Goal: Task Accomplishment & Management: Manage account settings

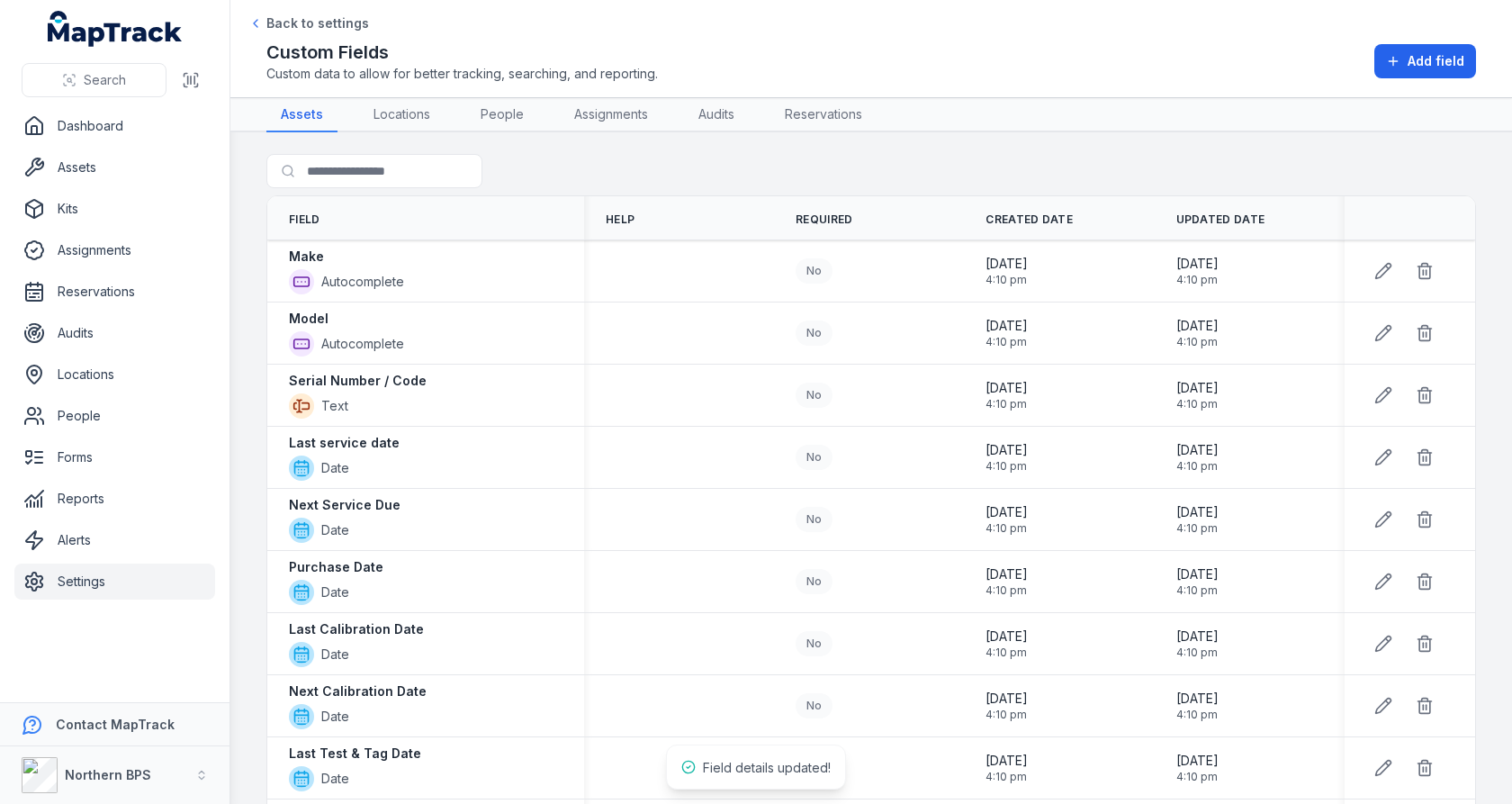
click at [421, 114] on link "Locations" at bounding box center [402, 115] width 85 height 34
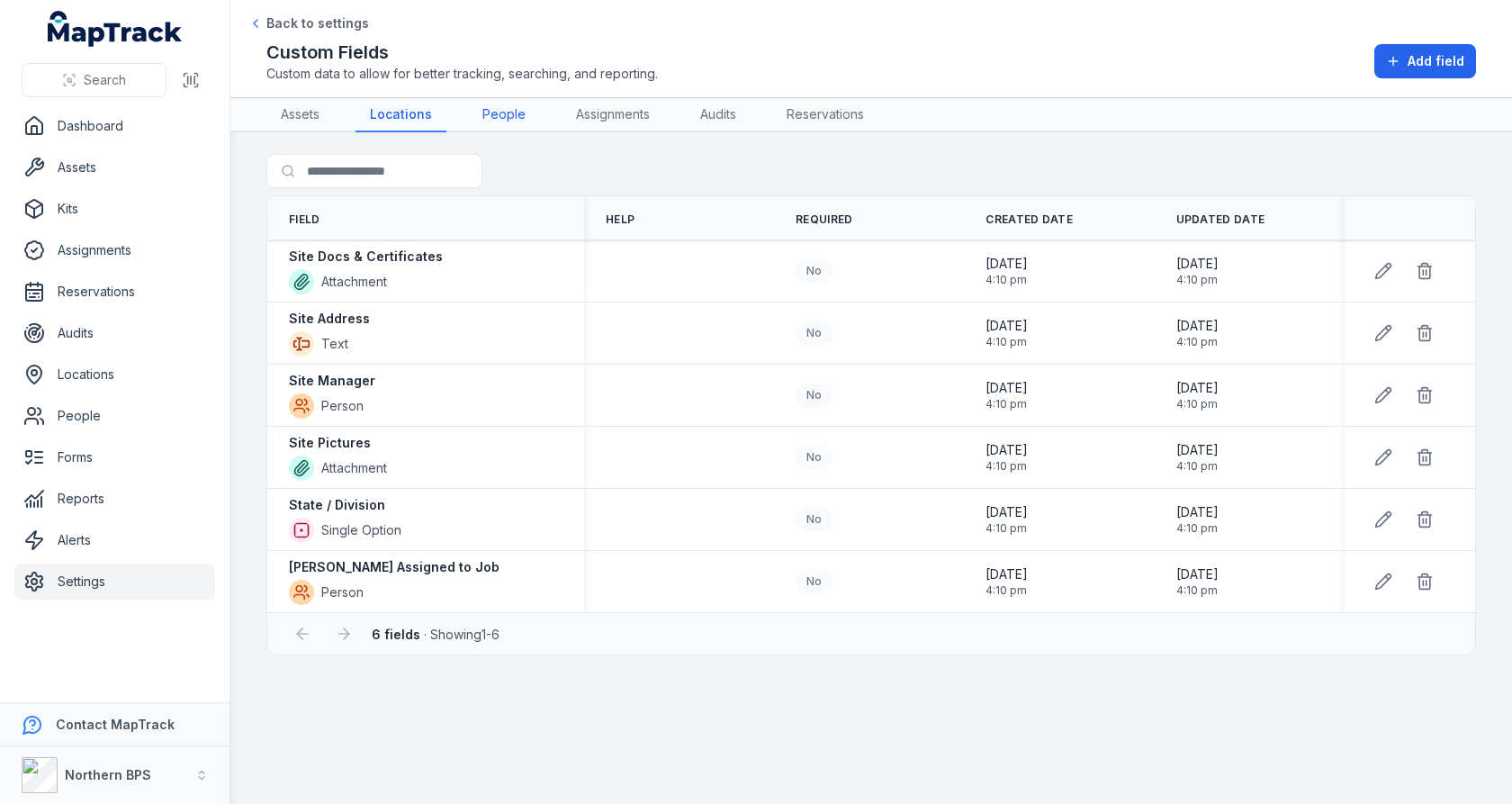
click at [483, 109] on link "People" at bounding box center [504, 115] width 72 height 34
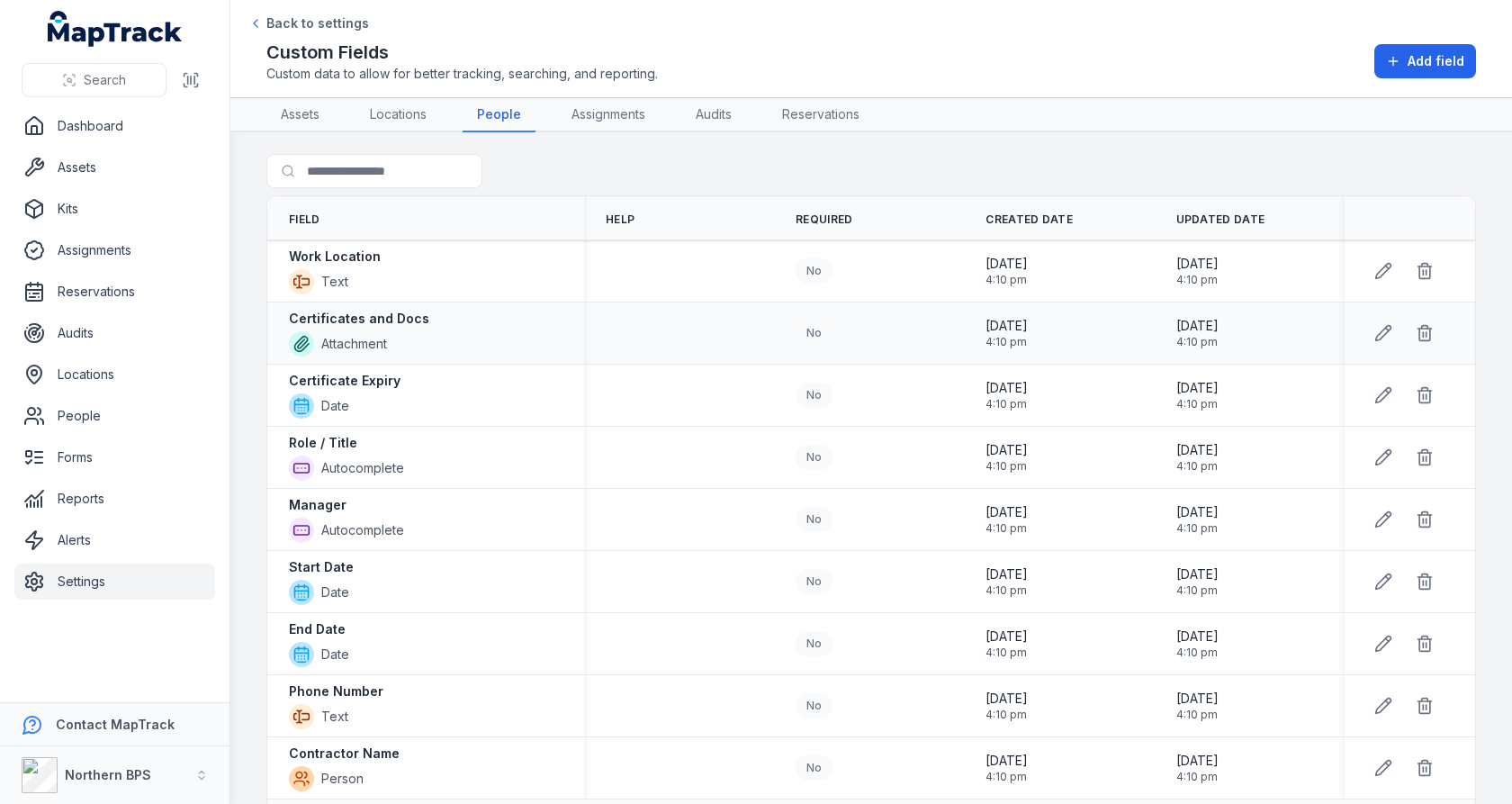
scroll to position [52, 0]
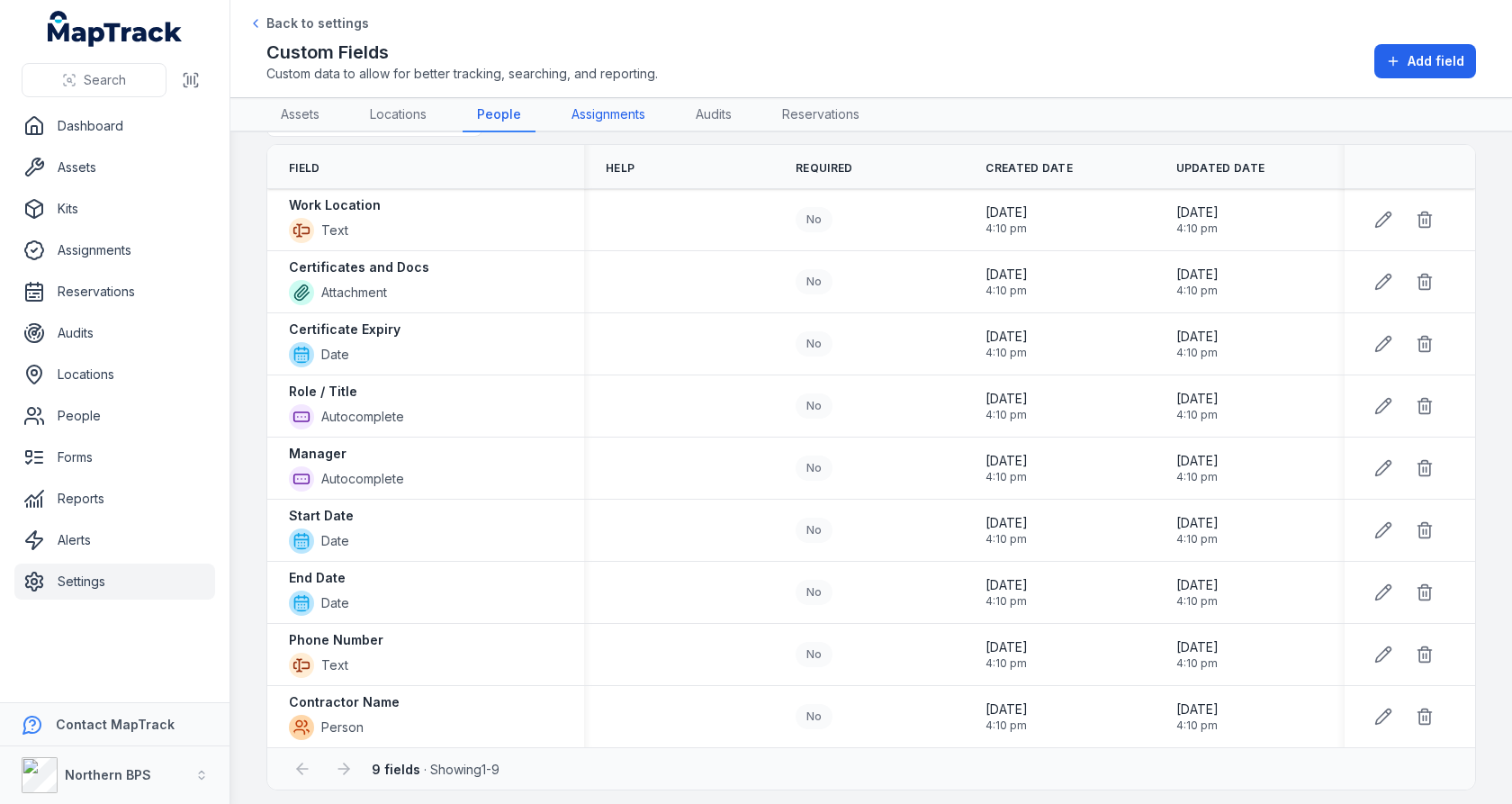
click at [594, 110] on link "Assignments" at bounding box center [608, 115] width 102 height 34
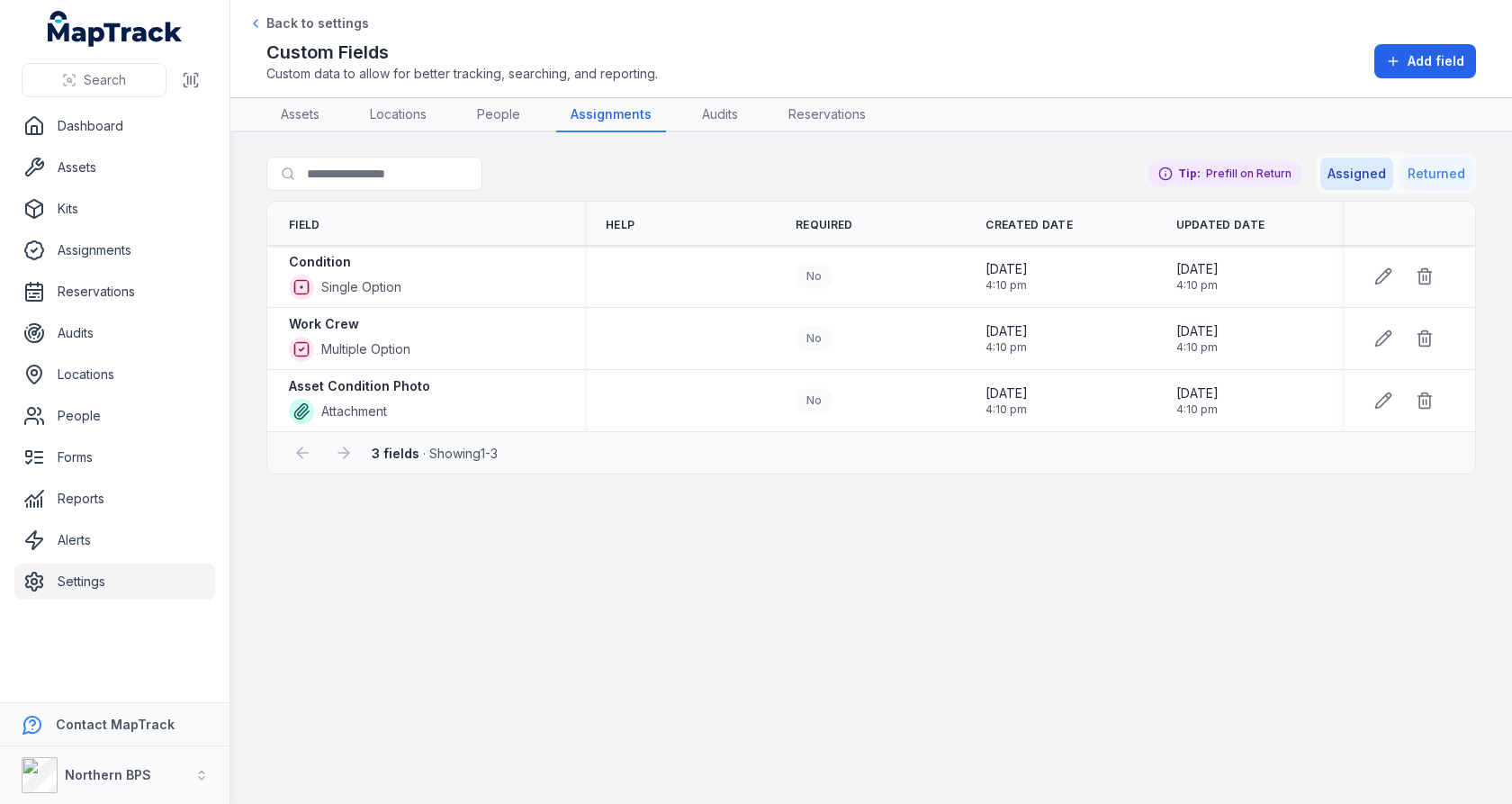
click at [1421, 177] on button "Returned" at bounding box center [1437, 174] width 72 height 33
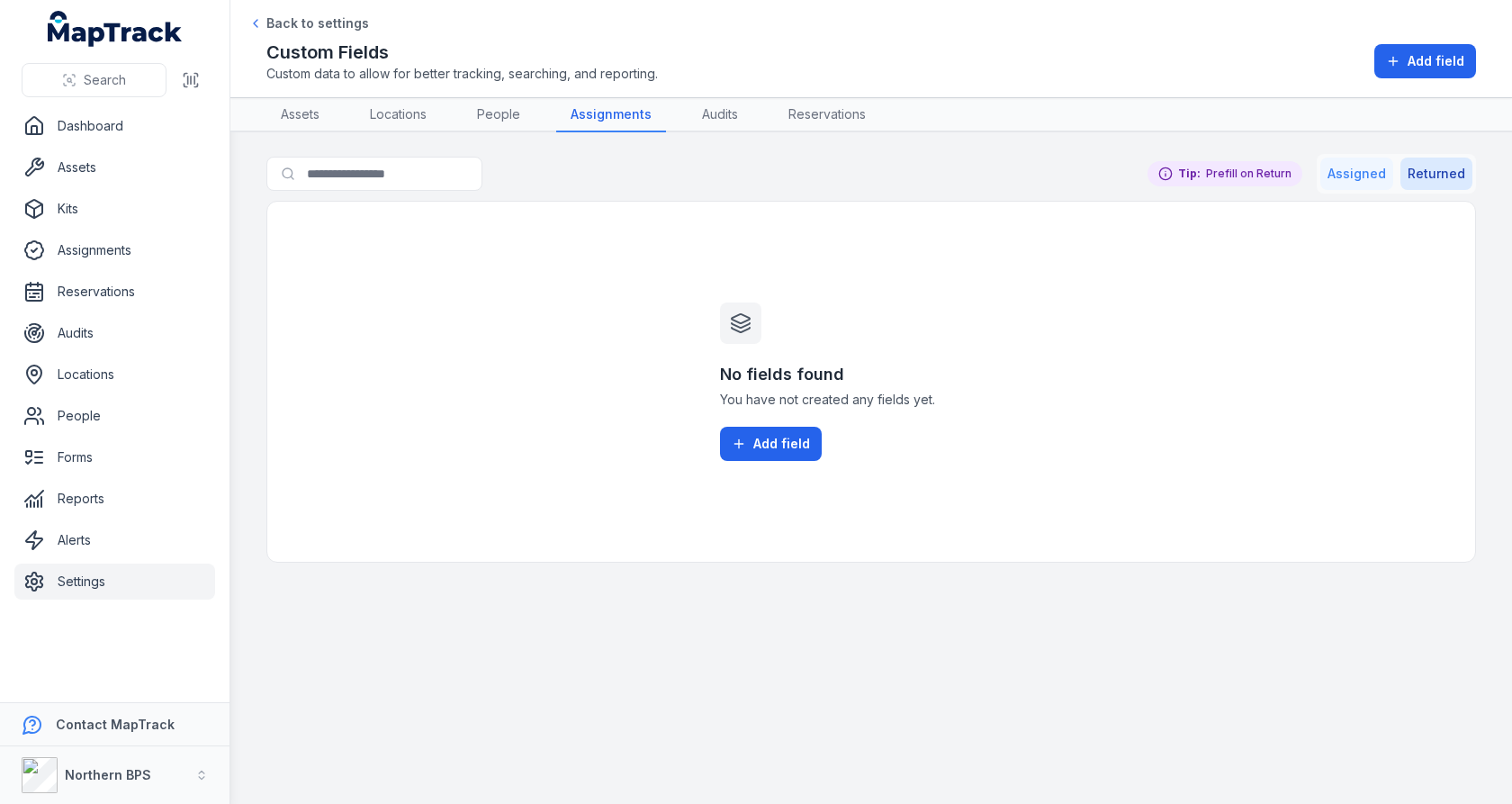
click at [1355, 181] on button "Assigned" at bounding box center [1356, 174] width 73 height 33
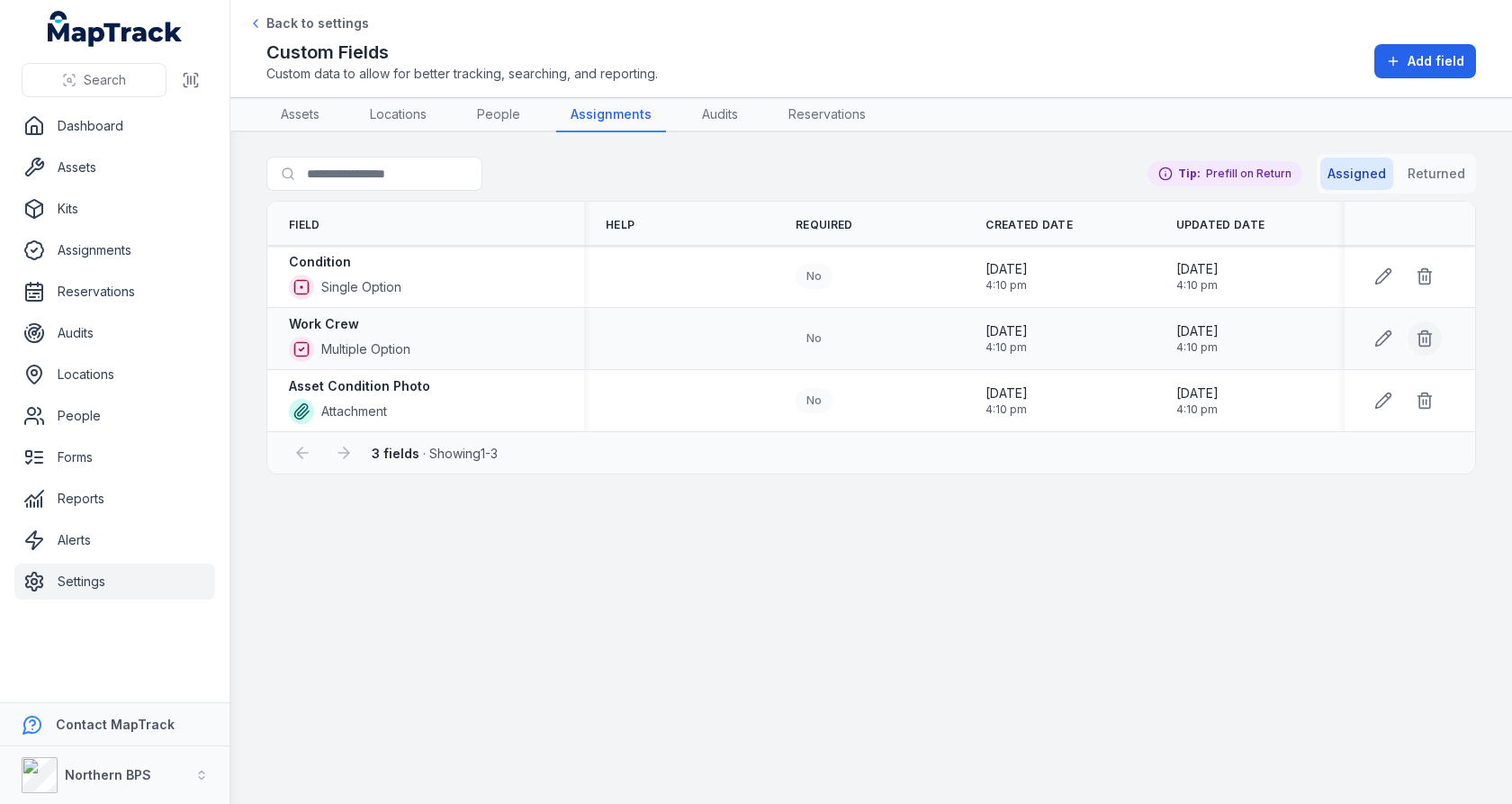
click at [1419, 336] on icon at bounding box center [1424, 340] width 11 height 12
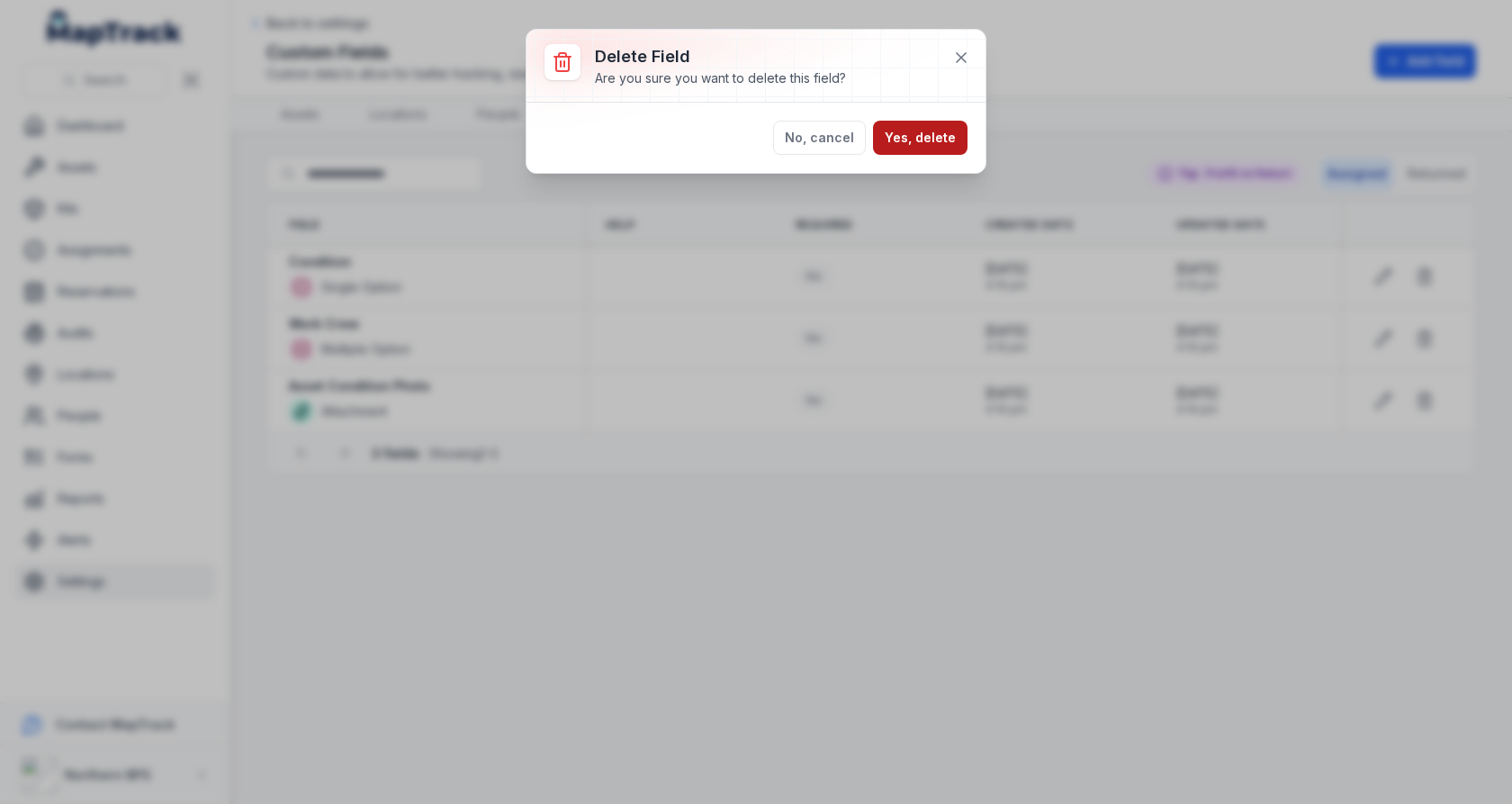
click at [937, 147] on button "Yes, delete" at bounding box center [920, 138] width 94 height 34
